Goal: Task Accomplishment & Management: Use online tool/utility

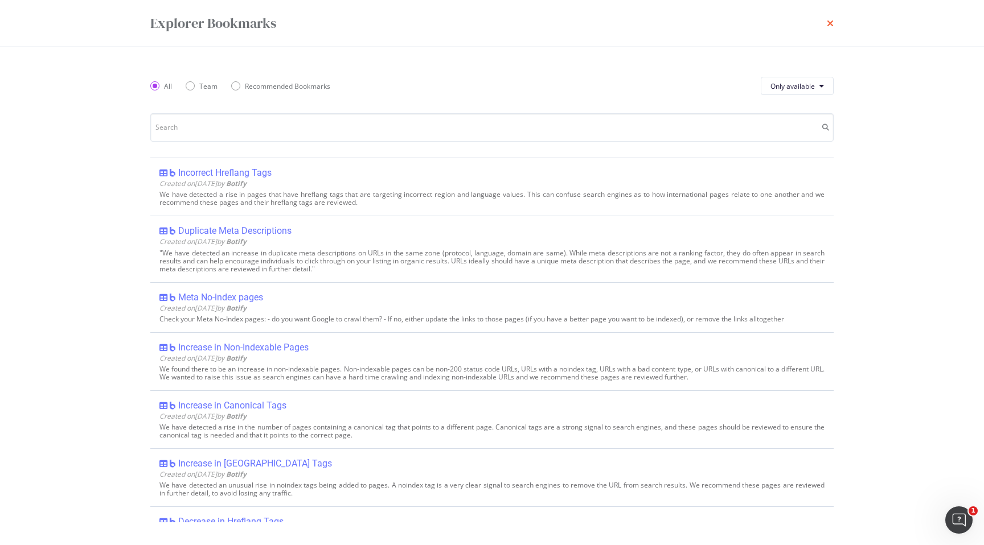
click at [830, 22] on icon "times" at bounding box center [830, 23] width 7 height 9
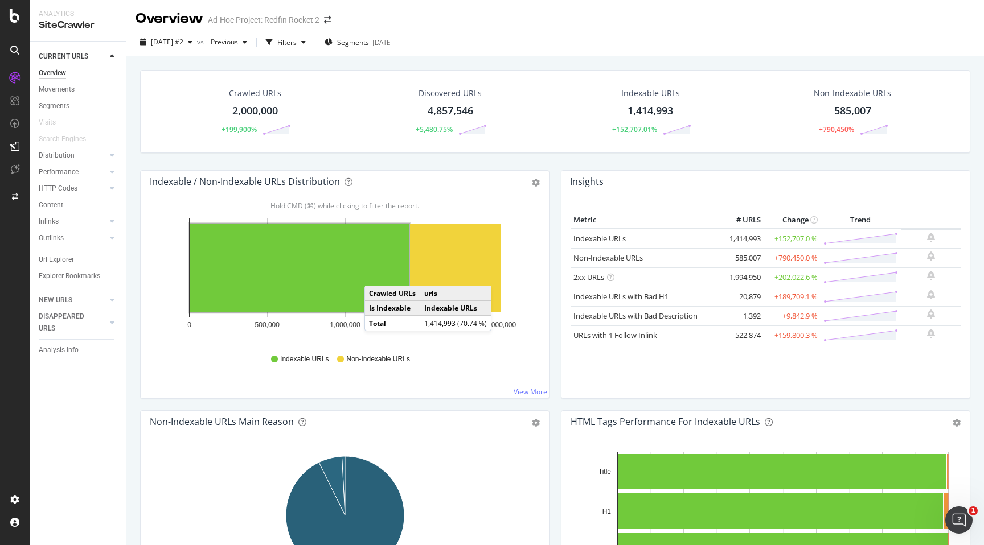
scroll to position [12, 0]
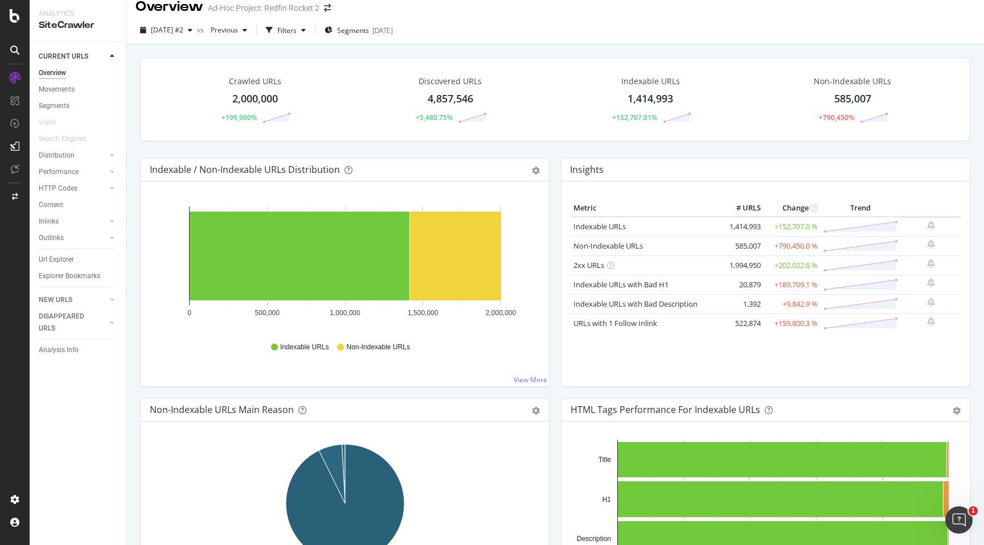
click at [245, 104] on div "2,000,000" at bounding box center [255, 99] width 46 height 15
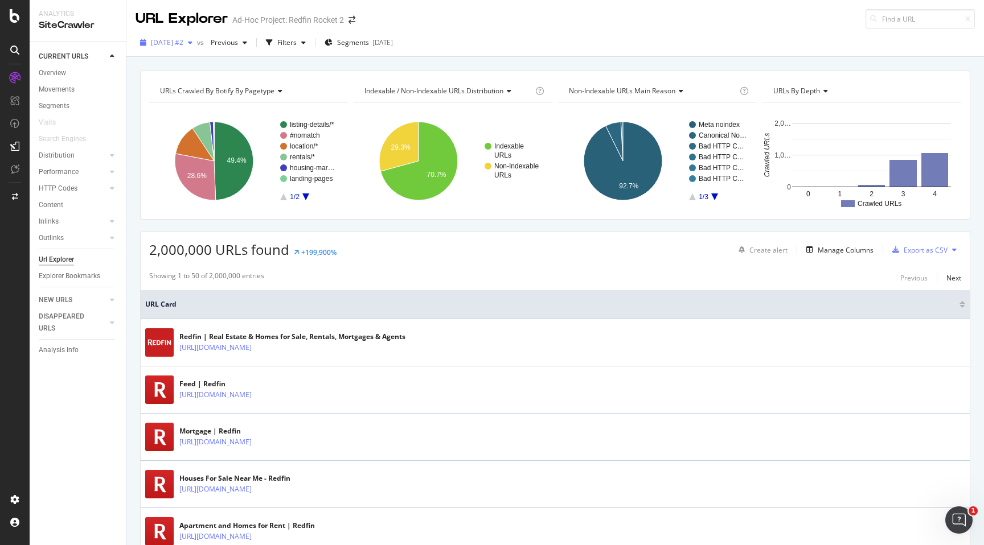
click at [183, 42] on span "[DATE] #2" at bounding box center [167, 43] width 32 height 10
click at [238, 40] on span "Previous" at bounding box center [222, 43] width 32 height 10
click at [297, 42] on div "Filters" at bounding box center [286, 43] width 19 height 10
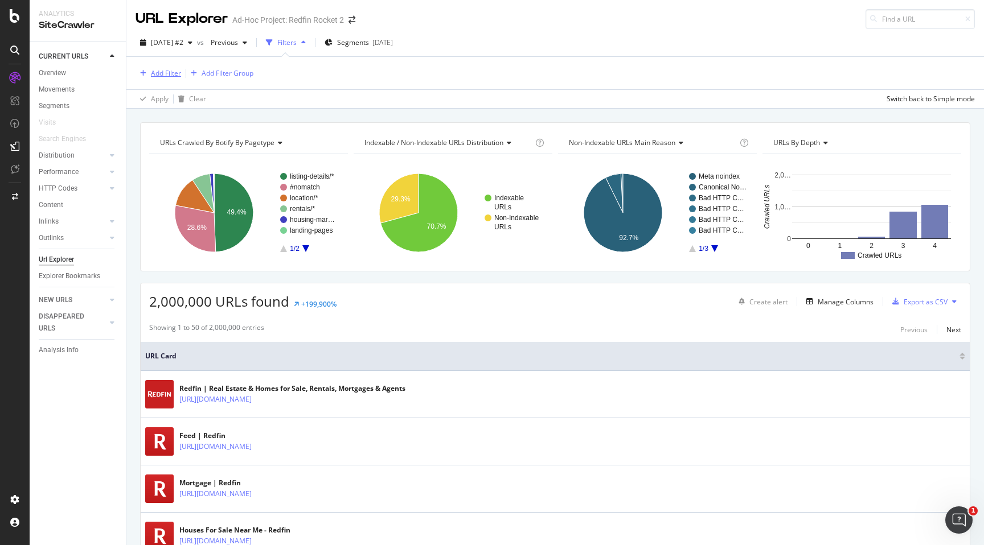
click at [165, 72] on div "Add Filter" at bounding box center [166, 73] width 30 height 10
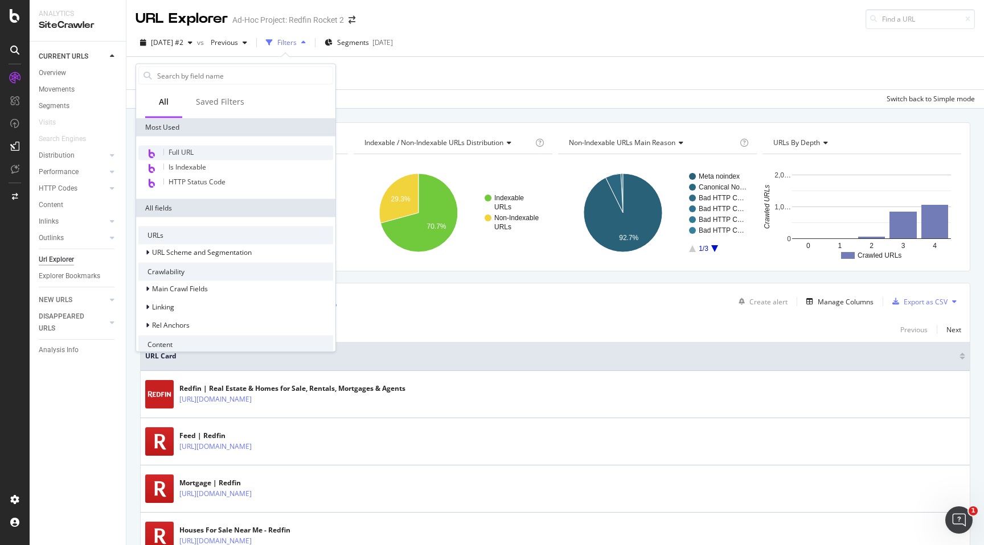
click at [198, 154] on div "Full URL" at bounding box center [235, 153] width 195 height 15
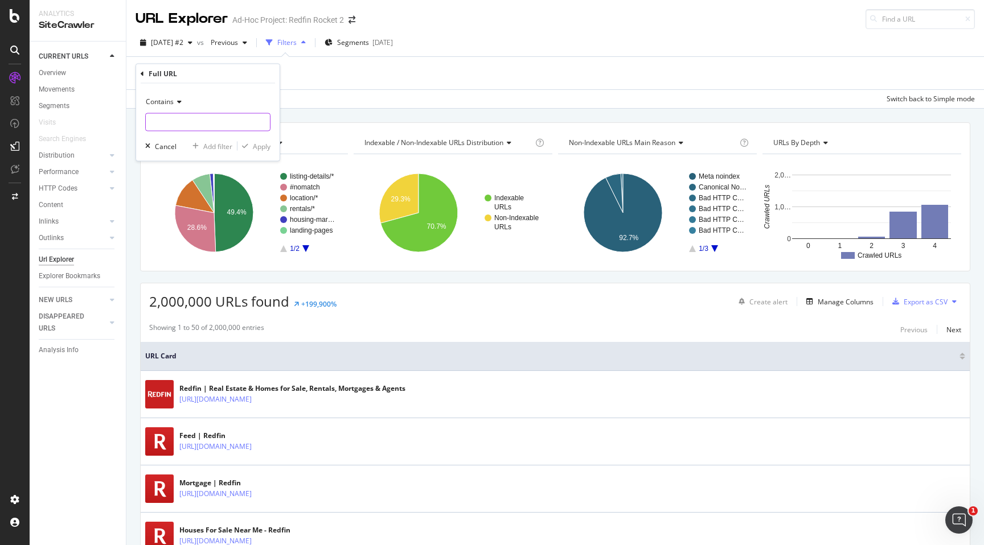
click at [208, 124] on input "text" at bounding box center [208, 122] width 124 height 18
type input "blog.redfin"
click at [256, 143] on div "Apply" at bounding box center [262, 146] width 18 height 10
